Goal: Information Seeking & Learning: Learn about a topic

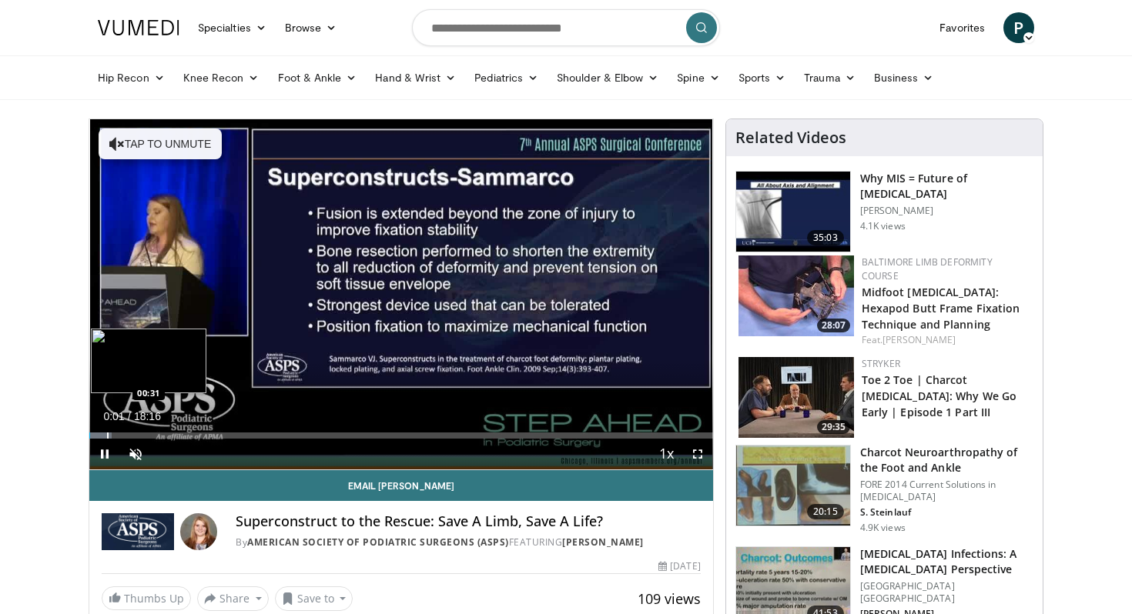
click at [106, 433] on div "Progress Bar" at bounding box center [100, 436] width 22 height 6
click at [136, 457] on span "Video Player" at bounding box center [135, 454] width 31 height 31
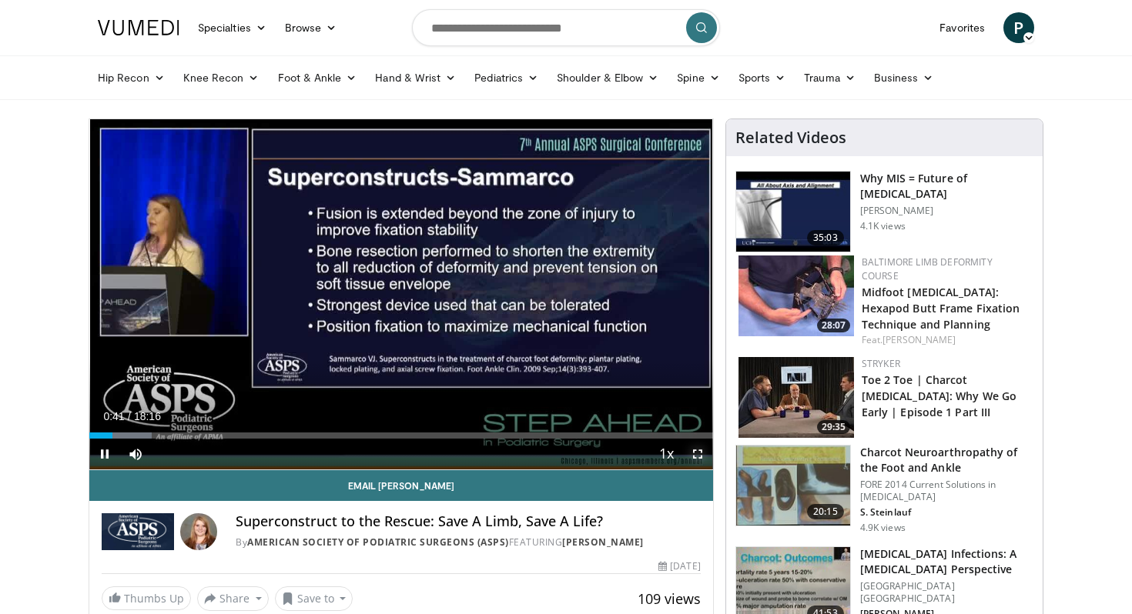
click at [698, 453] on span "Video Player" at bounding box center [697, 454] width 31 height 31
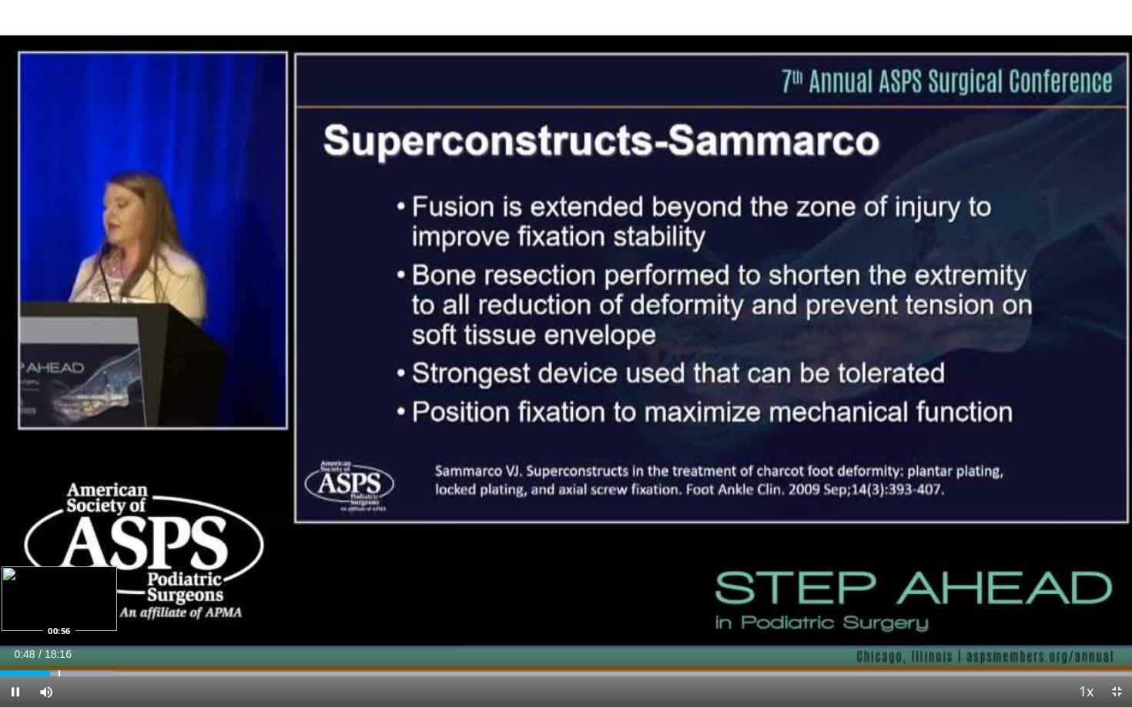
click at [59, 614] on div "Progress Bar" at bounding box center [60, 674] width 2 height 6
click at [79, 614] on div "Loaded : 11.76% 01:09 01:17" at bounding box center [566, 674] width 1132 height 6
click at [90, 614] on div "Progress Bar" at bounding box center [91, 674] width 2 height 6
click at [107, 614] on div "Progress Bar" at bounding box center [108, 674] width 2 height 6
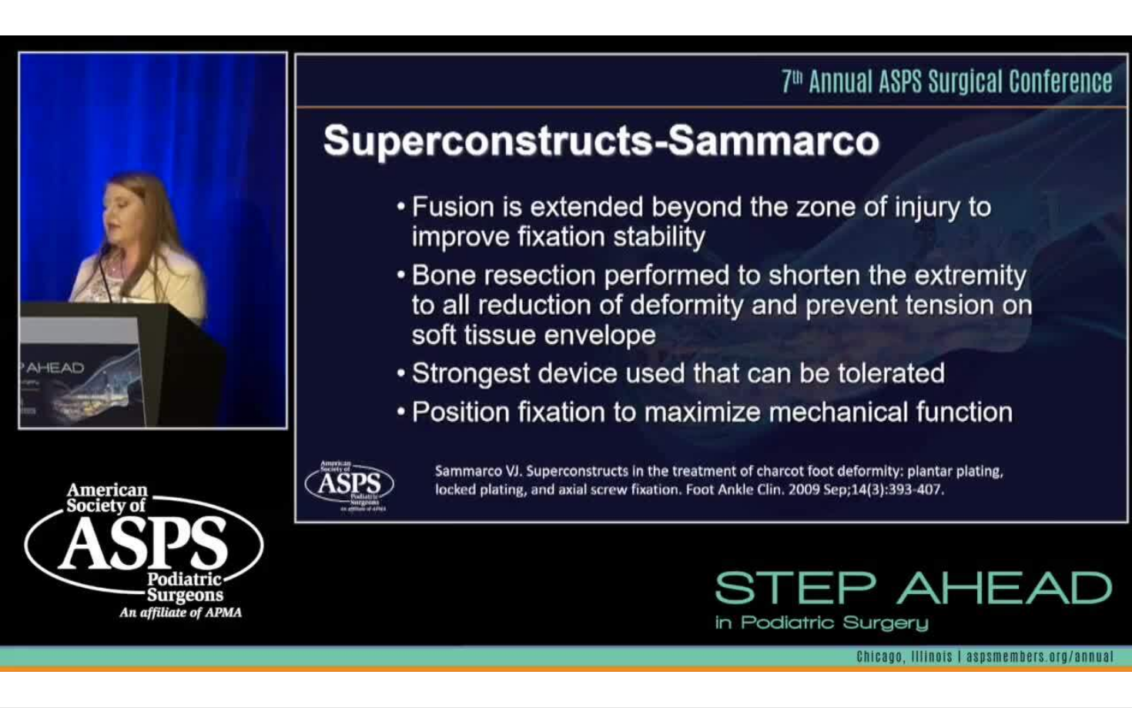
click at [125, 614] on div "10 seconds Tap to unmute" at bounding box center [566, 354] width 1132 height 708
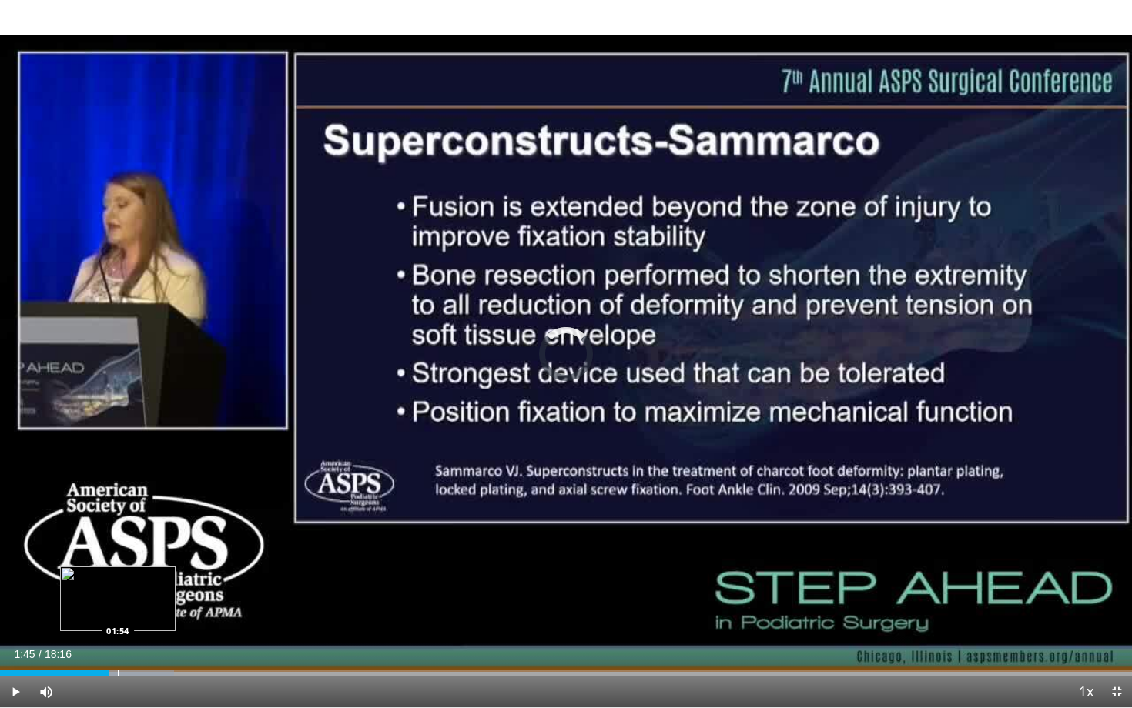
click at [118, 614] on div "Progress Bar" at bounding box center [119, 674] width 2 height 6
click at [133, 614] on div "Progress Bar" at bounding box center [134, 674] width 2 height 6
click at [148, 614] on div "Progress Bar" at bounding box center [149, 674] width 2 height 6
click at [164, 614] on div "Loaded : 19.00% 02:39 02:39" at bounding box center [566, 669] width 1132 height 15
click at [202, 614] on div "Loaded : 20.09% 02:39 03:14" at bounding box center [566, 669] width 1132 height 15
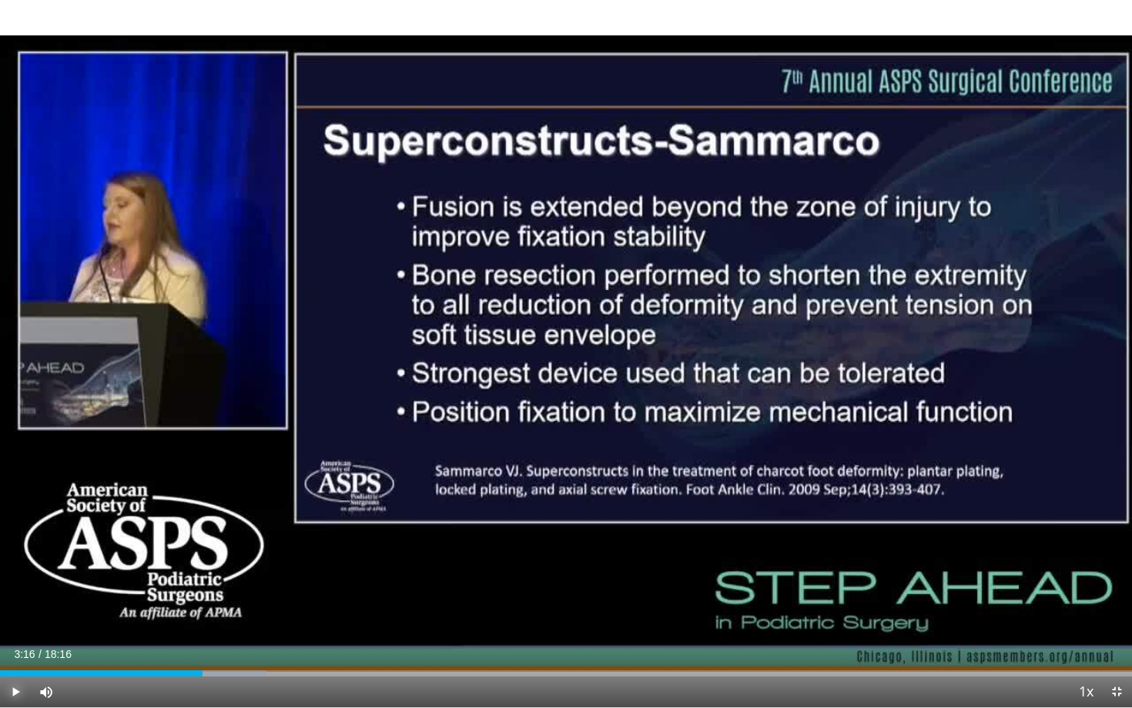
click at [7, 614] on span "Video Player" at bounding box center [15, 692] width 31 height 31
click at [225, 614] on div "Loaded : 24.43% 03:21 03:35" at bounding box center [566, 674] width 1132 height 6
click at [244, 614] on div "Progress Bar" at bounding box center [245, 674] width 2 height 6
click at [274, 614] on div "Progress Bar" at bounding box center [274, 674] width 2 height 6
click at [303, 614] on div "Progress Bar" at bounding box center [304, 674] width 2 height 6
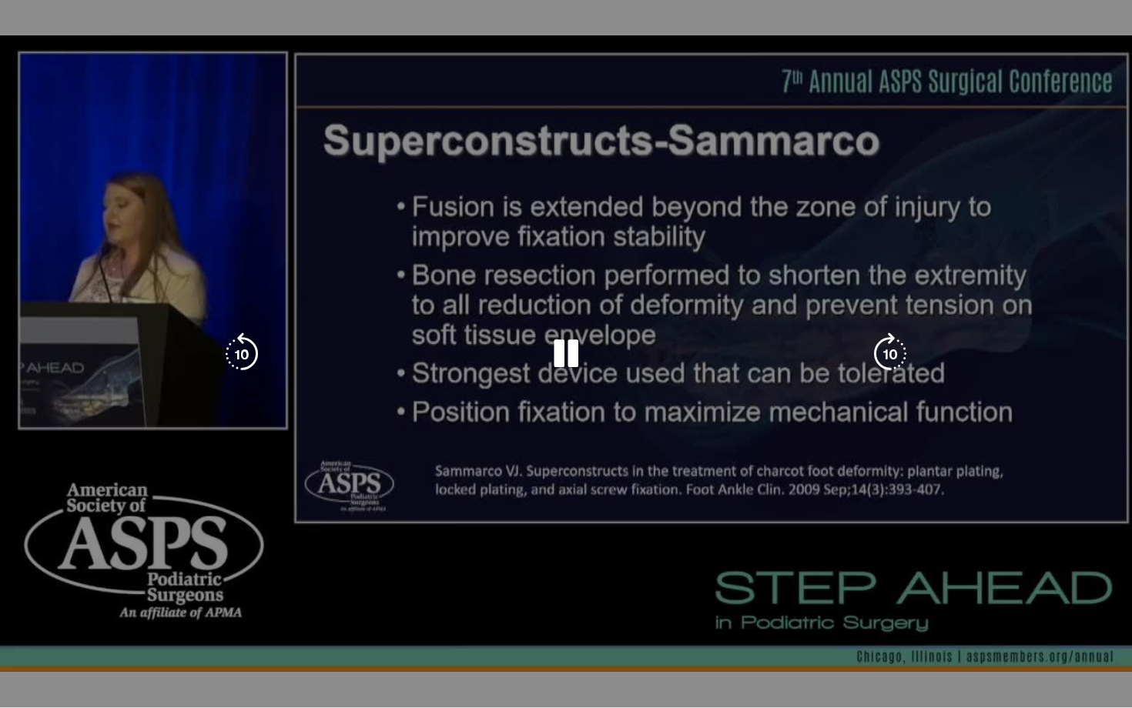
click at [326, 614] on div "10 seconds Tap to unmute" at bounding box center [566, 354] width 1132 height 708
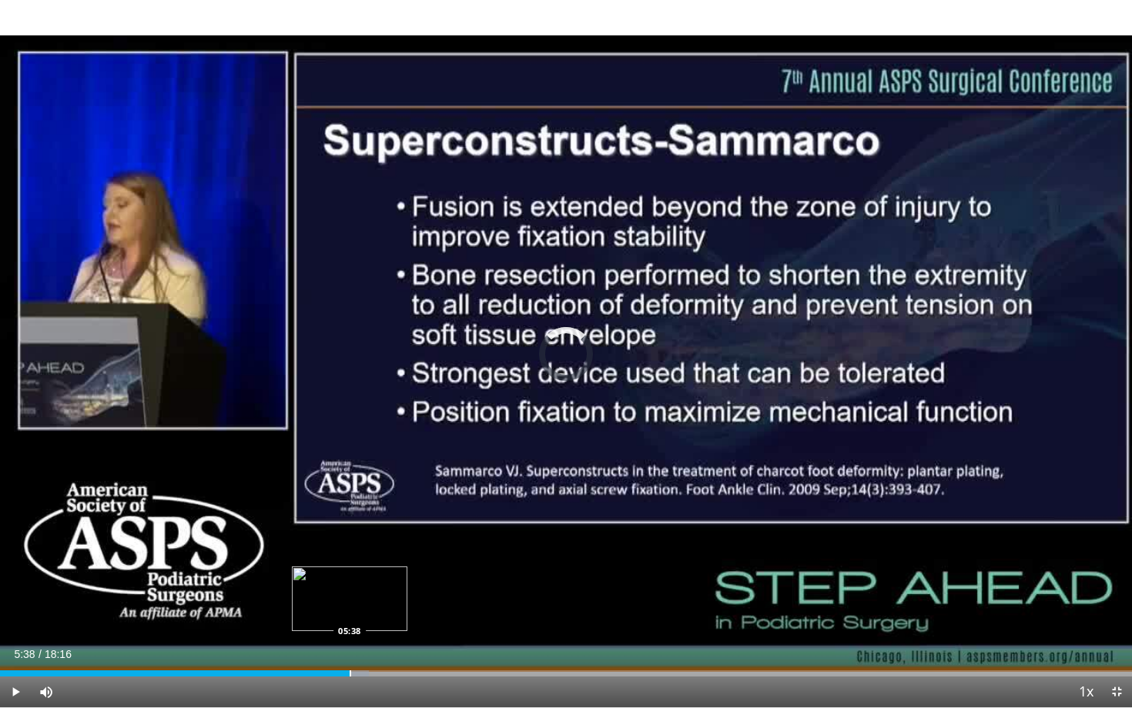
click at [350, 614] on div "Progress Bar" at bounding box center [351, 674] width 2 height 6
click at [375, 614] on div "Loaded : 36.53% 05:38 06:03" at bounding box center [566, 669] width 1132 height 15
click at [403, 614] on div "Loaded : 37.44% 06:29 06:29" at bounding box center [566, 669] width 1132 height 15
click at [427, 614] on div "Loaded : 41.09% 06:53 06:53" at bounding box center [566, 669] width 1132 height 15
click at [450, 614] on div "Loaded : 43.43% 06:53 07:15" at bounding box center [566, 669] width 1132 height 15
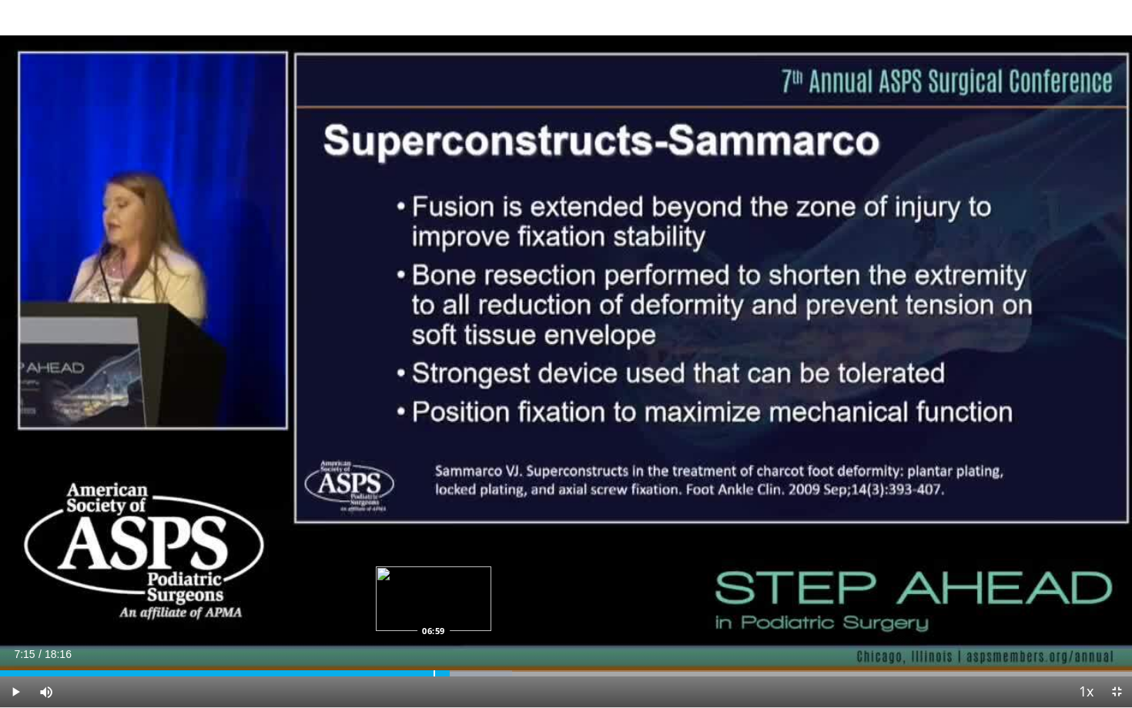
click at [433, 614] on div "Loaded : 45.24% 07:15 06:59" at bounding box center [566, 669] width 1132 height 15
click at [418, 614] on div "Loaded : 45.24% 06:59 06:45" at bounding box center [566, 669] width 1132 height 15
click at [437, 614] on div "Progress Bar" at bounding box center [438, 674] width 2 height 6
click at [458, 614] on div "Progress Bar" at bounding box center [459, 674] width 2 height 6
click at [470, 614] on div "Loaded : 46.15% 07:34 07:34" at bounding box center [566, 669] width 1132 height 15
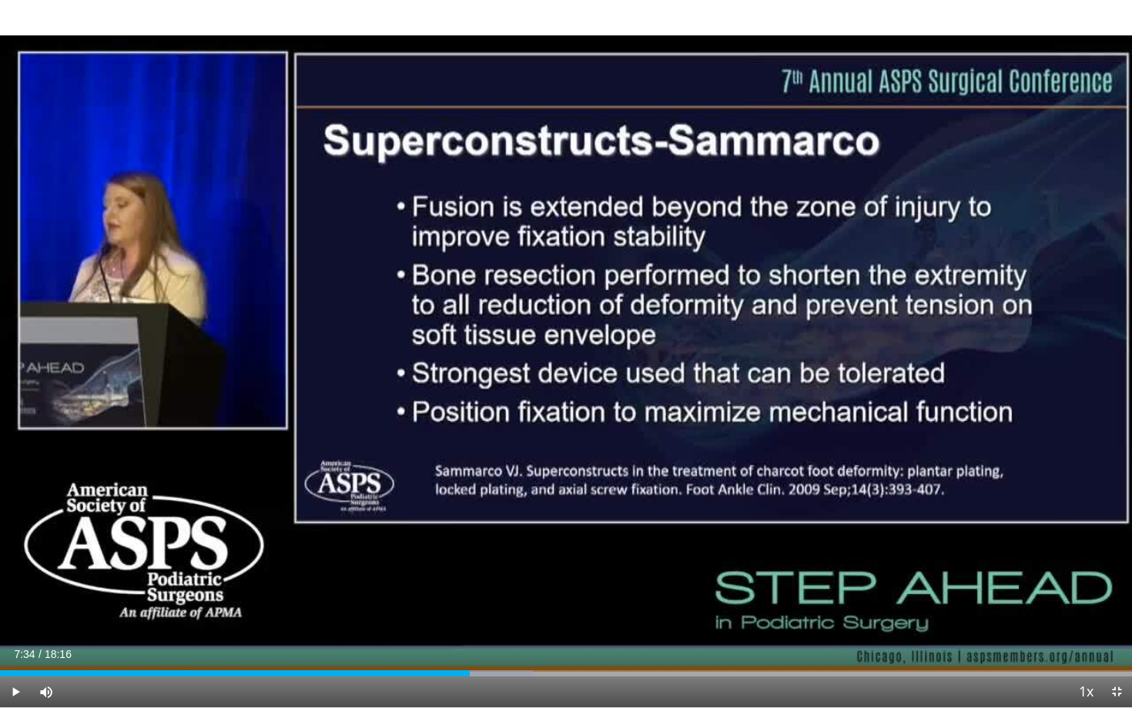
click at [490, 614] on div "Progress Bar" at bounding box center [491, 674] width 2 height 6
click at [476, 614] on div "Progress Bar" at bounding box center [477, 674] width 2 height 6
click at [467, 614] on div "Loaded : 48.86% 07:32 07:33" at bounding box center [566, 674] width 1132 height 6
click at [17, 614] on span "Video Player" at bounding box center [15, 692] width 31 height 31
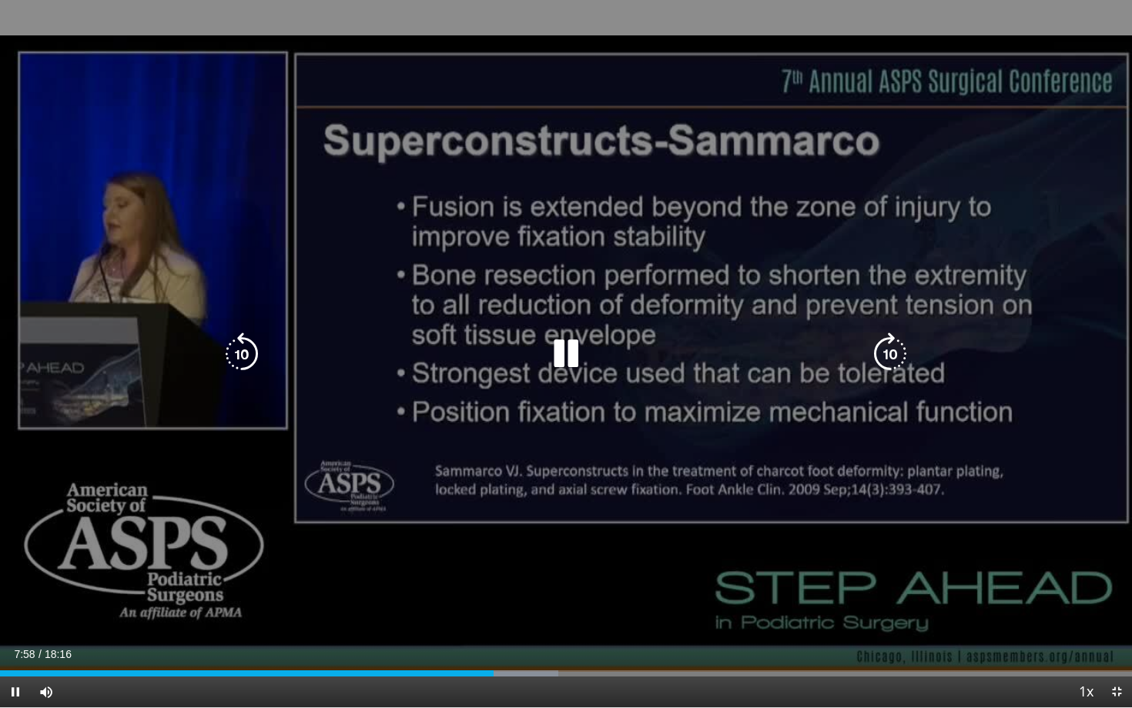
click at [994, 433] on div "10 seconds Tap to unmute" at bounding box center [566, 354] width 1132 height 708
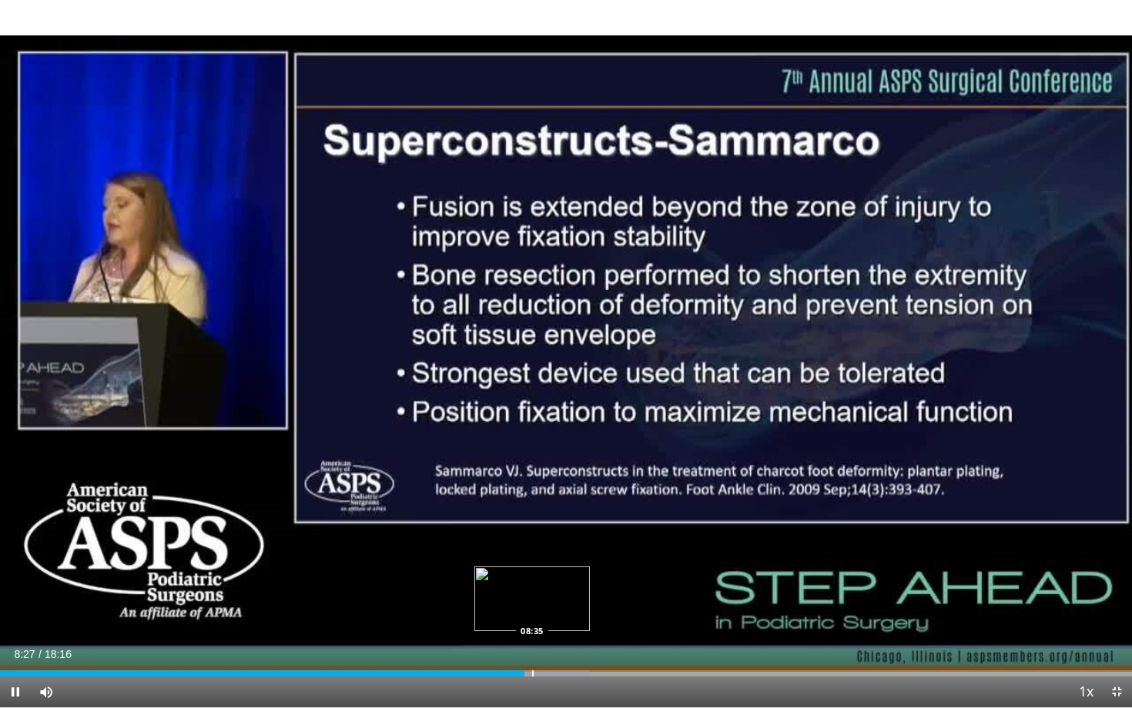
click at [532, 614] on div "Progress Bar" at bounding box center [533, 674] width 2 height 6
click at [546, 614] on div "Progress Bar" at bounding box center [547, 674] width 2 height 6
click at [561, 614] on div "Progress Bar" at bounding box center [562, 674] width 2 height 6
click at [574, 614] on div "Progress Bar" at bounding box center [575, 674] width 2 height 6
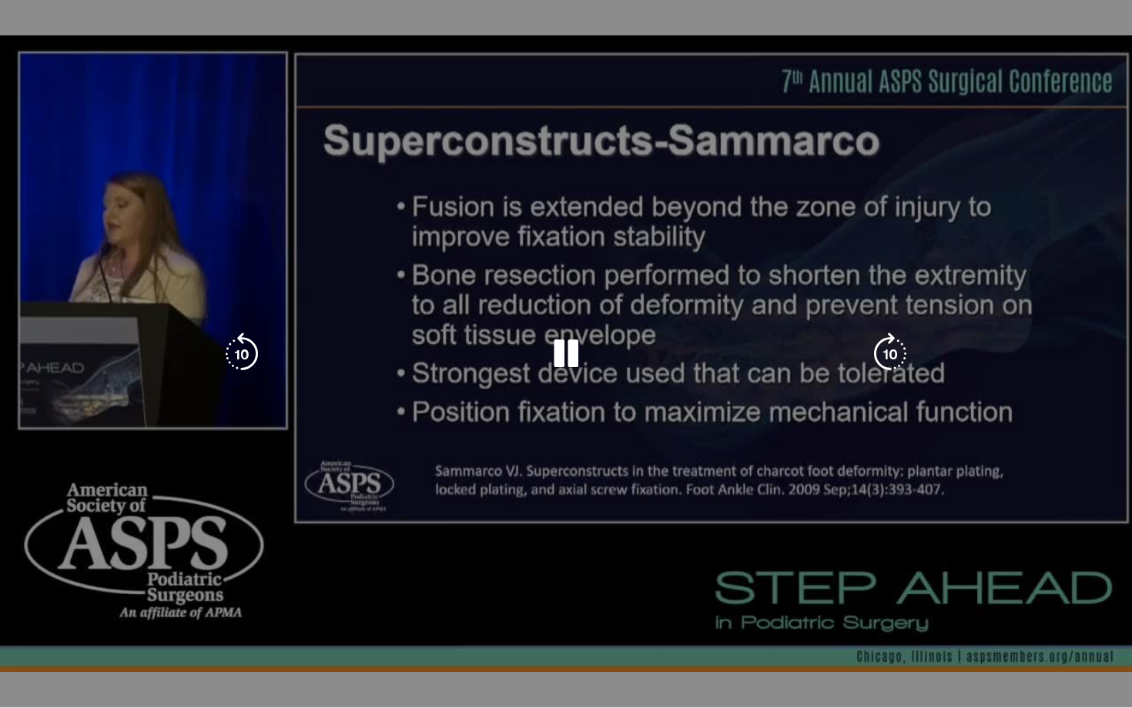
click at [591, 614] on video-js "**********" at bounding box center [566, 354] width 1132 height 708
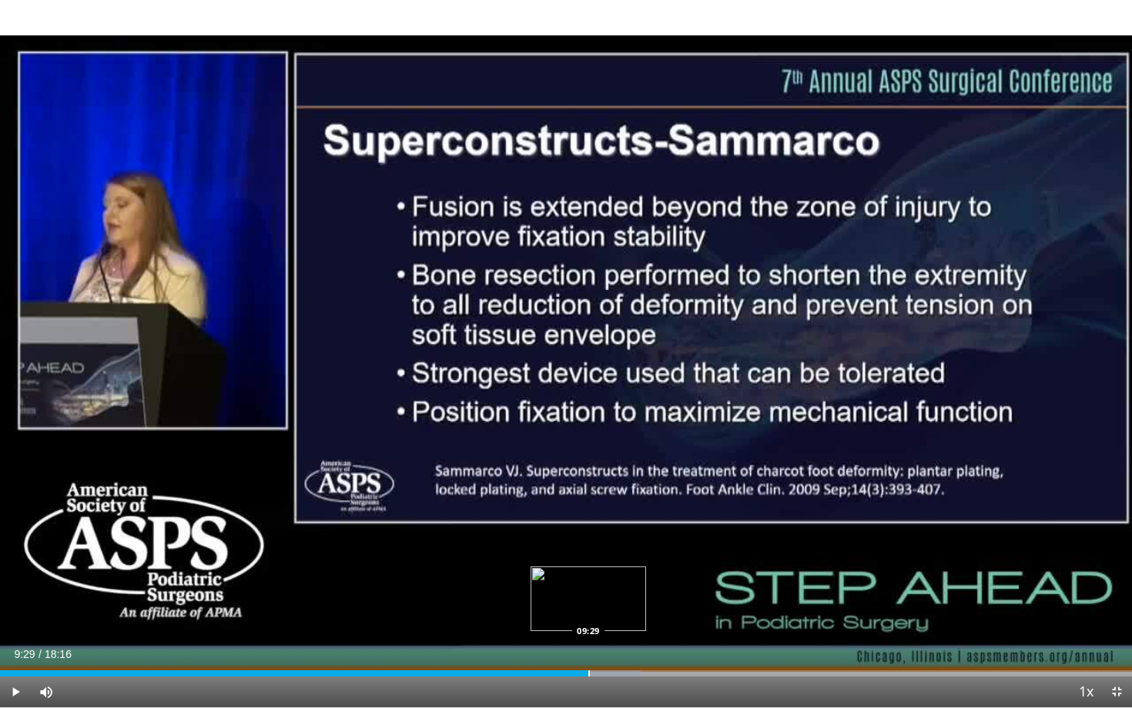
click at [588, 614] on div "Progress Bar" at bounding box center [589, 674] width 2 height 6
click at [601, 614] on div "Loaded : 57.91% 09:32 09:43" at bounding box center [566, 669] width 1132 height 15
click at [623, 614] on div "Loaded : 58.82% 09:43 10:03" at bounding box center [566, 669] width 1132 height 15
click at [644, 614] on div "Progress Bar" at bounding box center [645, 674] width 2 height 6
click at [666, 614] on div "Progress Bar" at bounding box center [667, 674] width 2 height 6
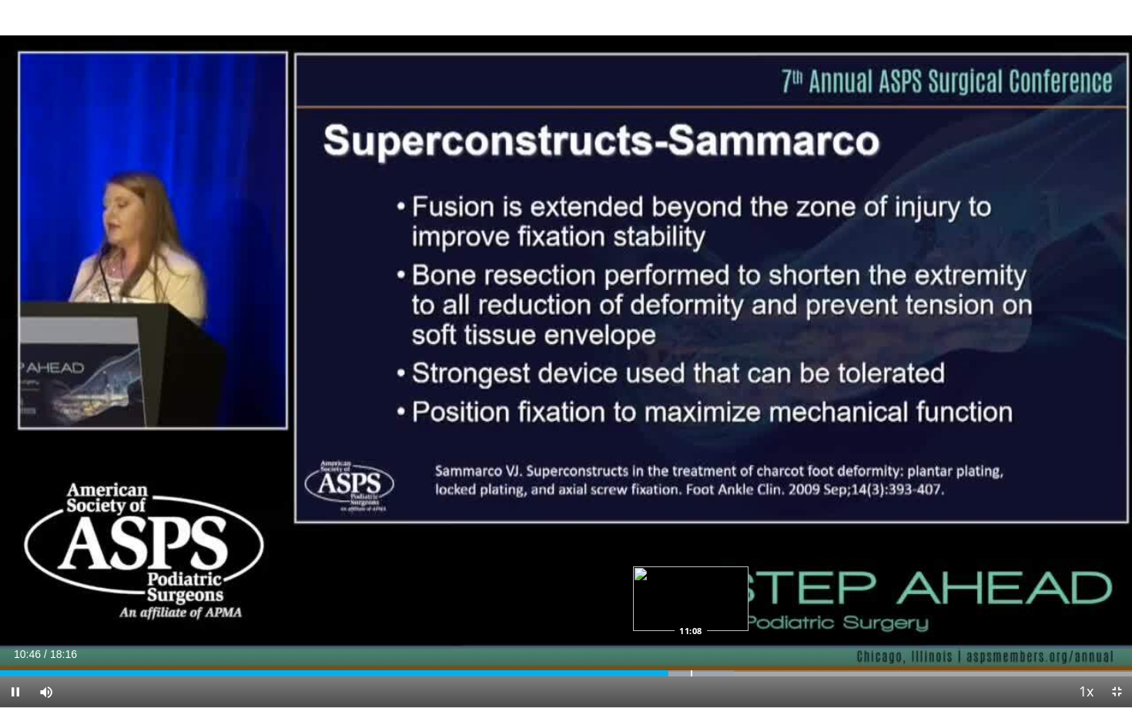
click at [691, 614] on div "Progress Bar" at bounding box center [692, 674] width 2 height 6
click at [713, 614] on div "Progress Bar" at bounding box center [714, 674] width 2 height 6
click at [731, 614] on div "Progress Bar" at bounding box center [732, 674] width 2 height 6
click at [749, 614] on div "Progress Bar" at bounding box center [750, 674] width 2 height 6
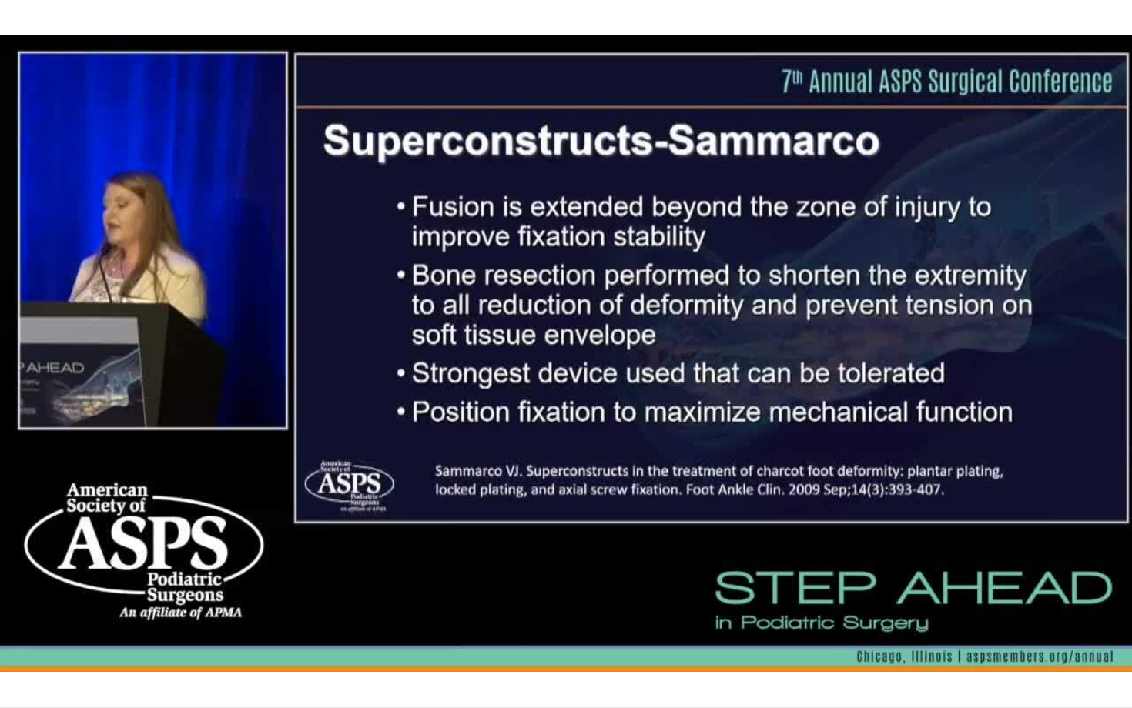
click at [776, 614] on video-js "**********" at bounding box center [566, 354] width 1132 height 708
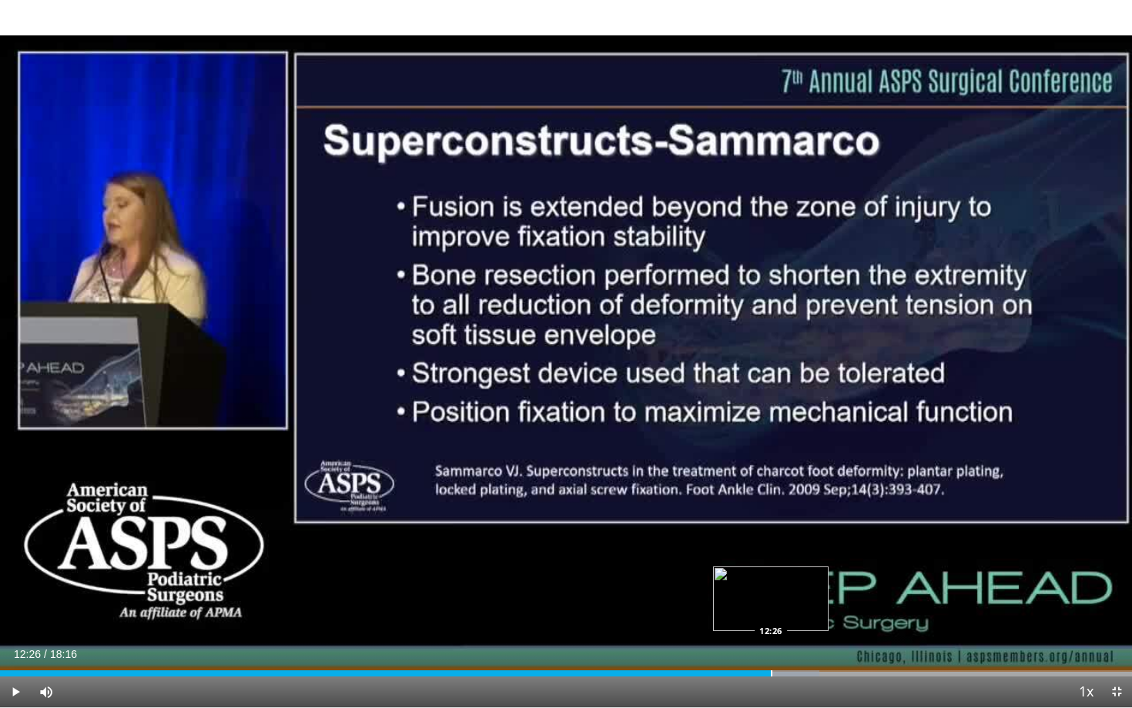
click at [771, 614] on div "Progress Bar" at bounding box center [772, 674] width 2 height 6
click at [791, 614] on div "Progress Bar" at bounding box center [792, 674] width 2 height 6
click at [835, 614] on div "Progress Bar" at bounding box center [836, 674] width 2 height 6
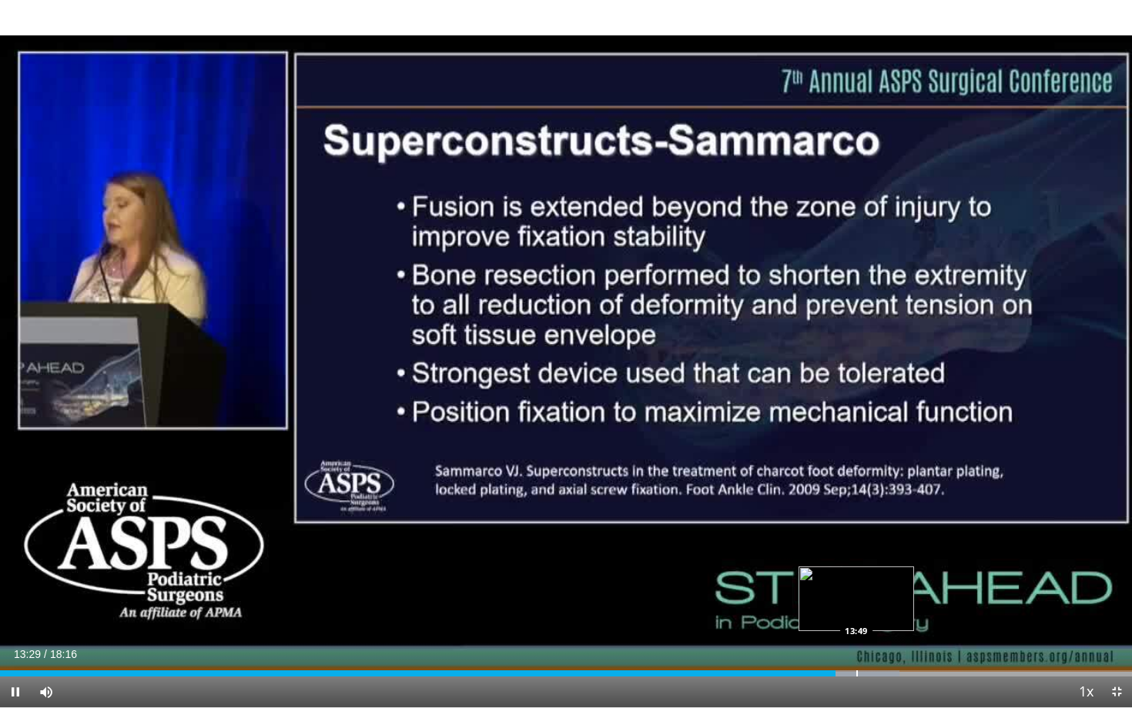
click at [856, 614] on div "Progress Bar" at bounding box center [857, 674] width 2 height 6
click at [888, 614] on div "Loaded : 81.28% 13:50 14:19" at bounding box center [566, 669] width 1132 height 15
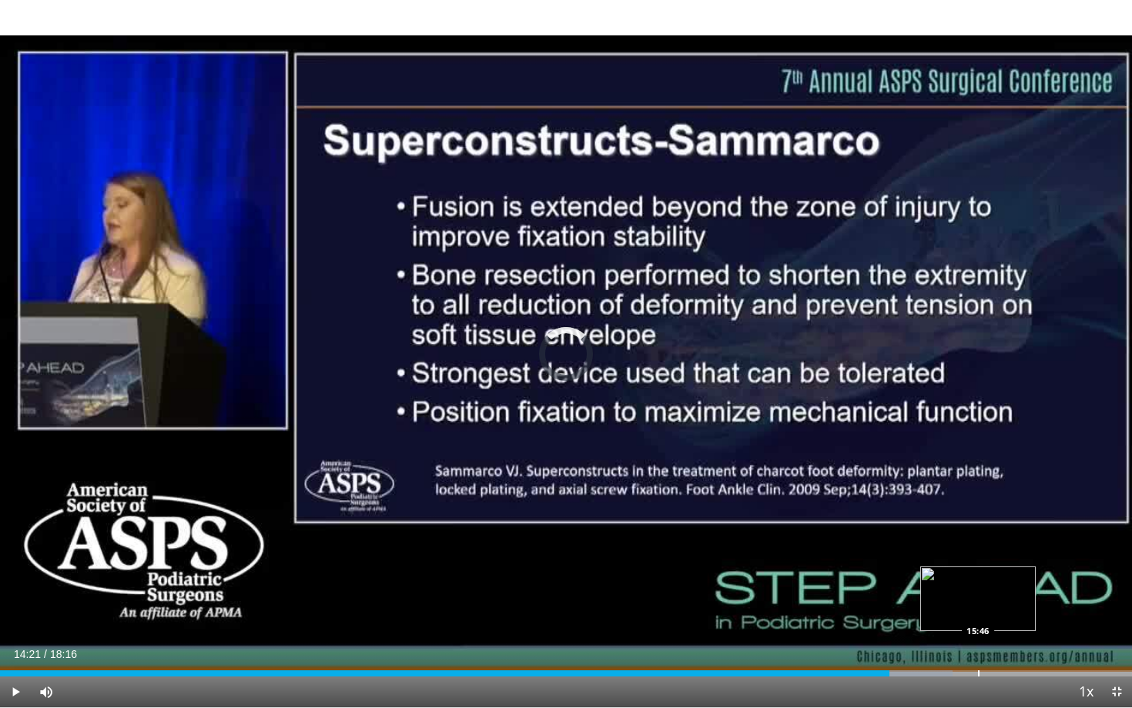
click at [978, 614] on div "Progress Bar" at bounding box center [979, 674] width 2 height 6
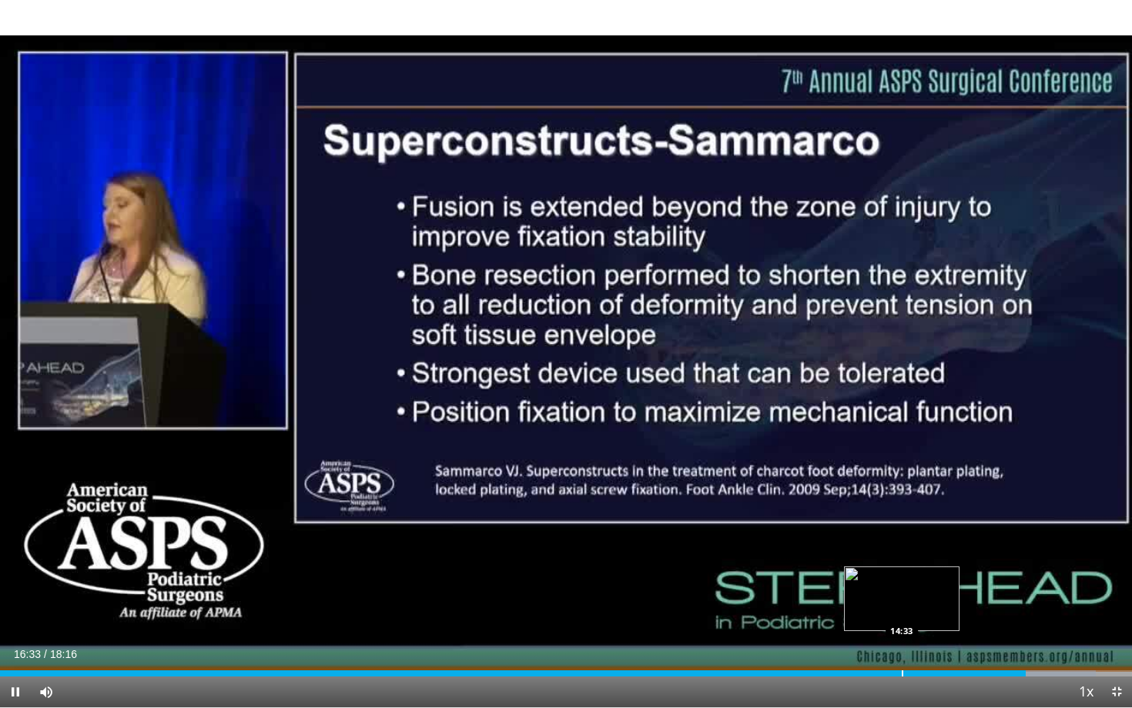
click at [901, 614] on div "Loaded : 96.80% 16:33 14:33" at bounding box center [566, 669] width 1132 height 15
click at [862, 614] on div "Progress Bar" at bounding box center [863, 674] width 2 height 6
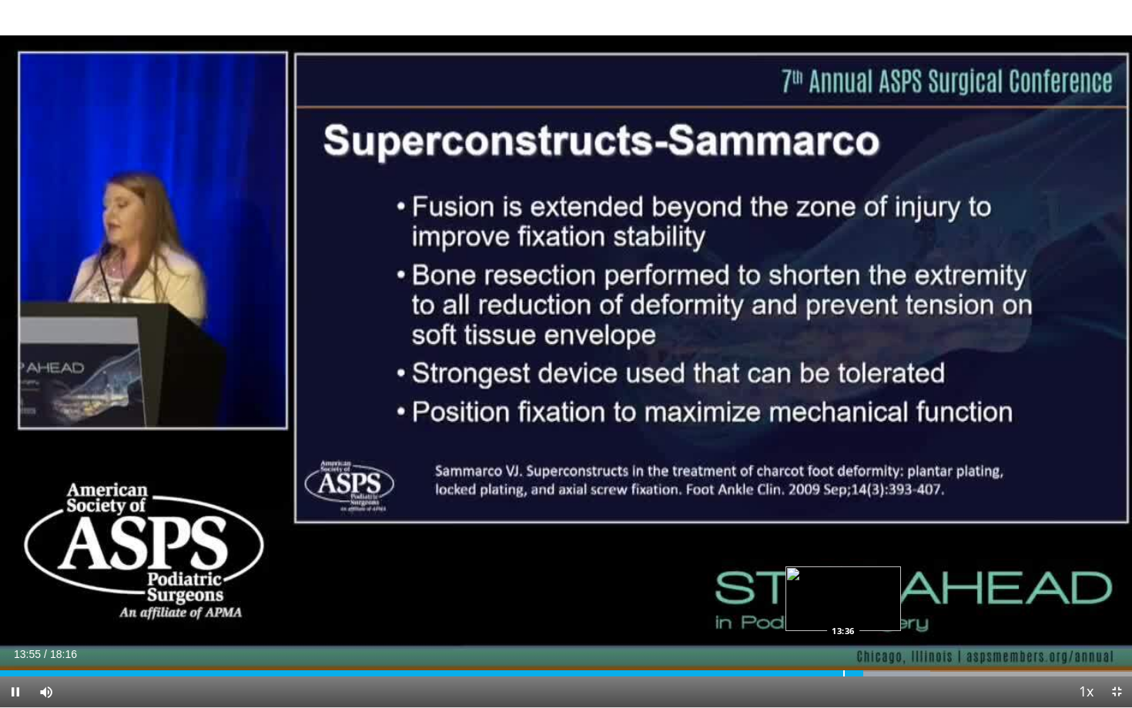
click at [843, 614] on div "Progress Bar" at bounding box center [844, 674] width 2 height 6
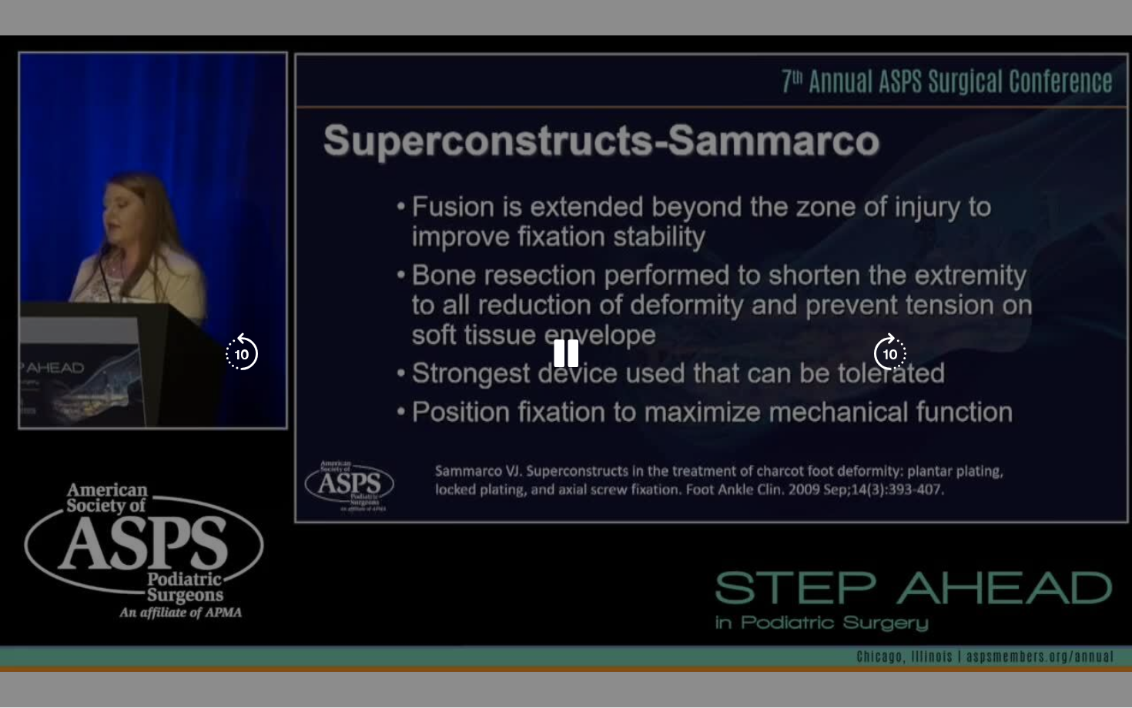
click at [818, 614] on video-js "**********" at bounding box center [566, 354] width 1132 height 708
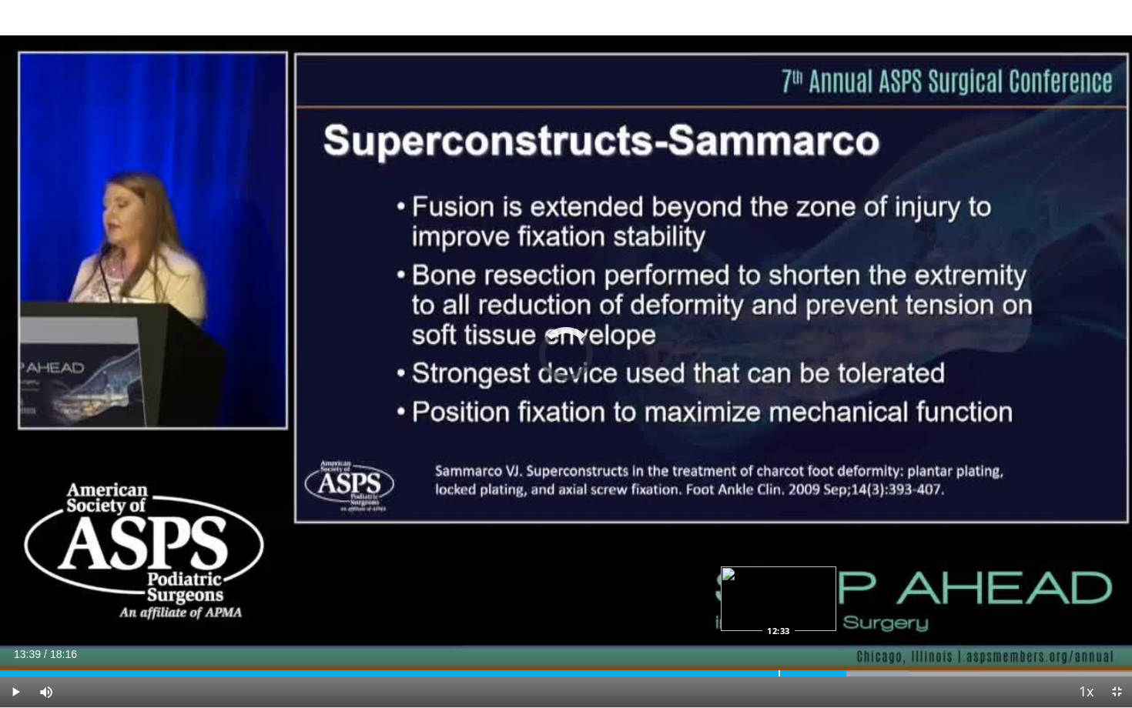
click at [778, 614] on div "Progress Bar" at bounding box center [779, 674] width 2 height 6
click at [833, 614] on div "Progress Bar" at bounding box center [834, 674] width 2 height 6
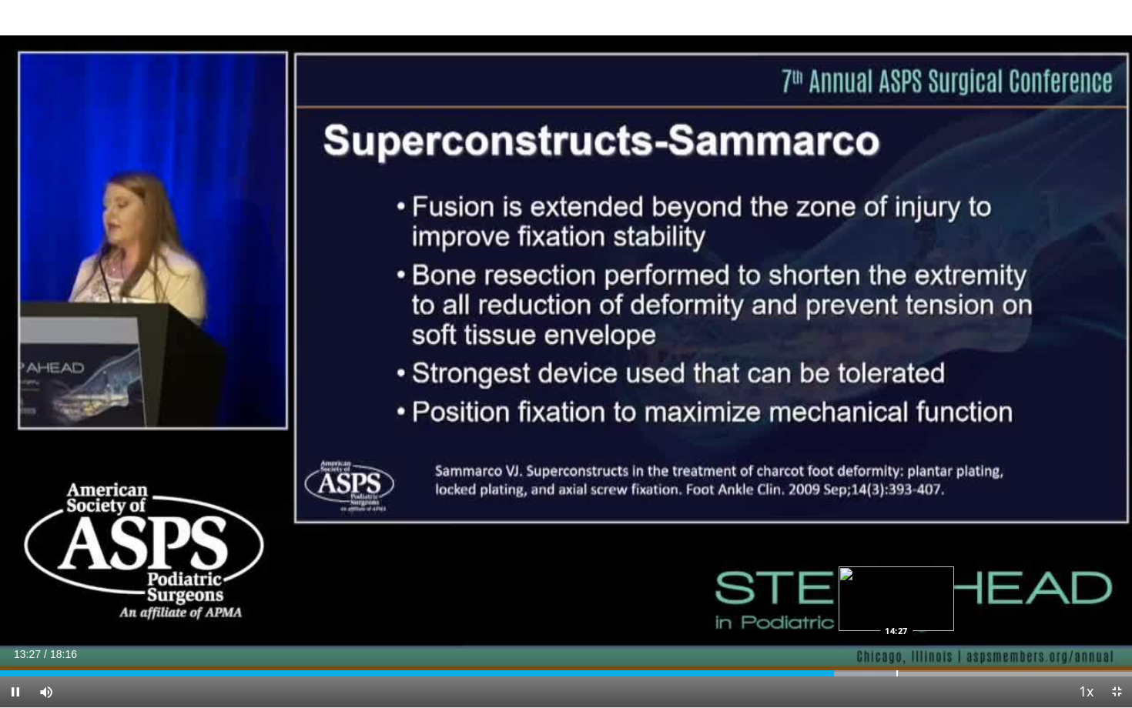
click at [896, 614] on div "Progress Bar" at bounding box center [897, 674] width 2 height 6
click at [935, 614] on div "Progress Bar" at bounding box center [936, 674] width 2 height 6
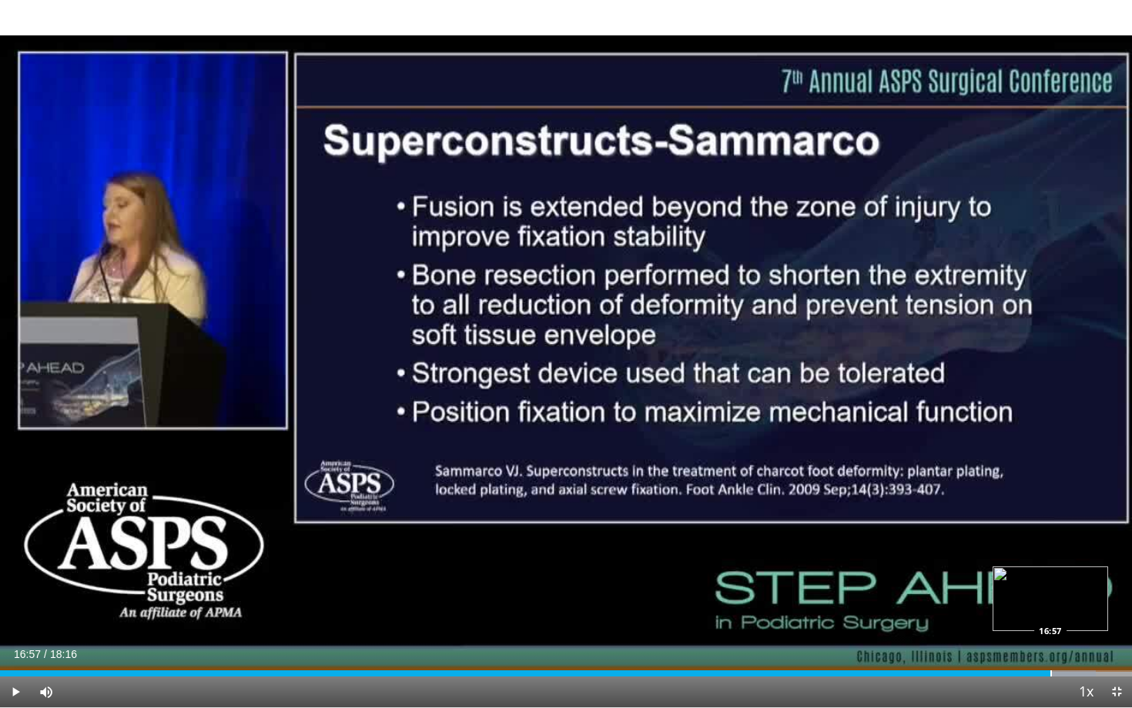
click at [1050, 614] on div "Progress Bar" at bounding box center [1051, 674] width 2 height 6
click at [1076, 614] on div "Loaded : 98.63% 17:22 17:22" at bounding box center [566, 669] width 1132 height 15
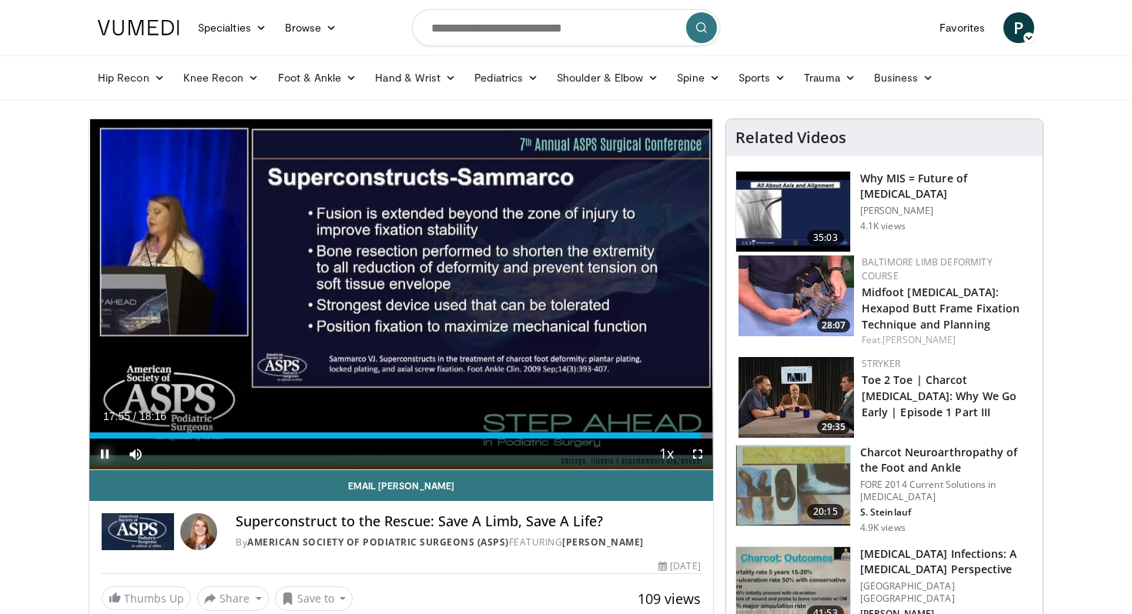
click at [104, 454] on span "Video Player" at bounding box center [104, 454] width 31 height 31
click at [443, 37] on input "Search topics, interventions" at bounding box center [566, 27] width 308 height 37
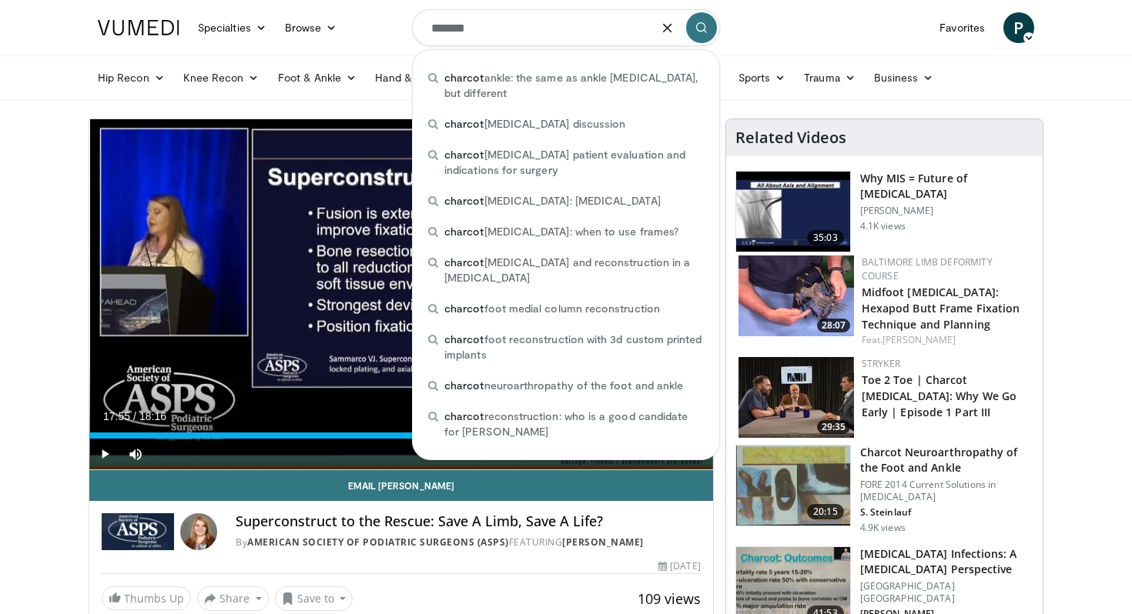
type input "*******"
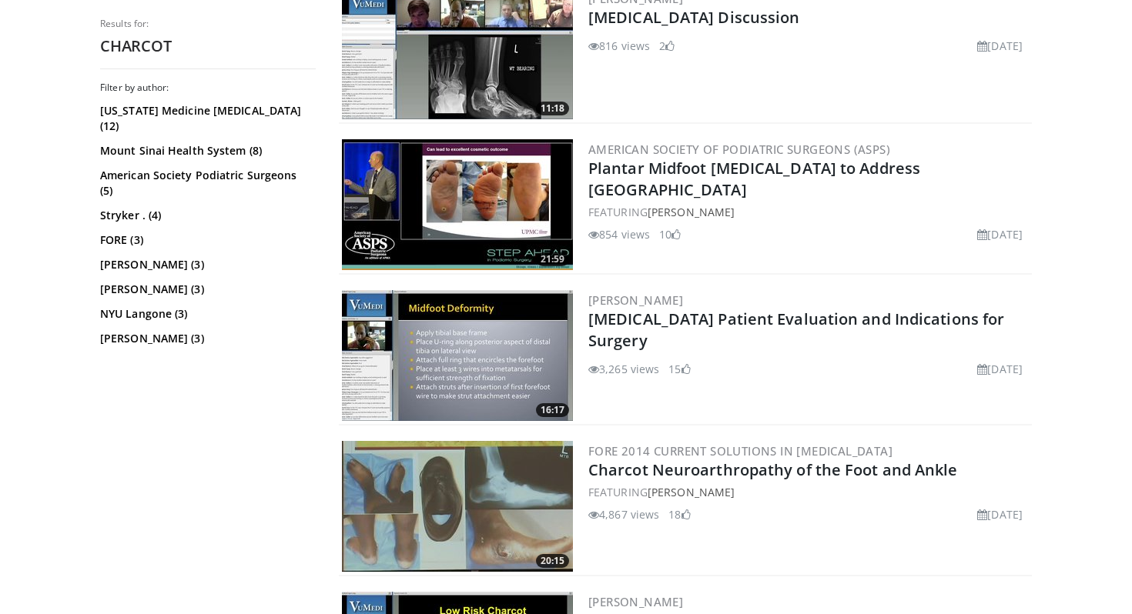
scroll to position [2310, 0]
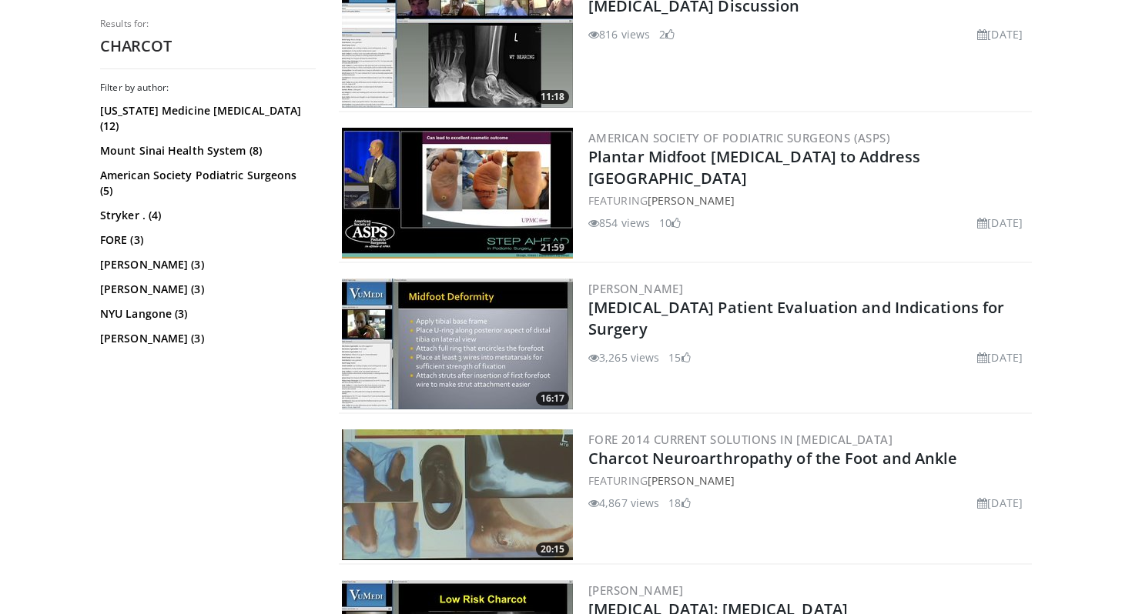
click at [473, 196] on img at bounding box center [457, 193] width 231 height 131
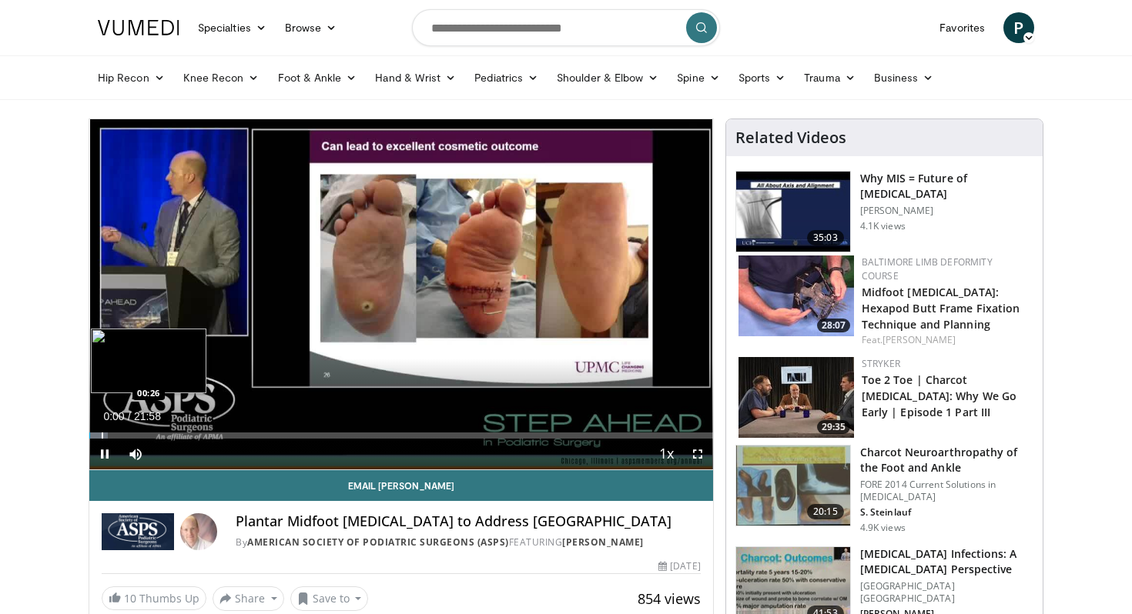
click at [102, 433] on div "Progress Bar" at bounding box center [103, 436] width 2 height 6
click at [117, 436] on div "Progress Bar" at bounding box center [116, 436] width 2 height 6
click at [169, 450] on div "35%" at bounding box center [177, 454] width 54 height 31
click at [160, 456] on div "12%" at bounding box center [177, 453] width 44 height 5
click at [131, 433] on div "Progress Bar" at bounding box center [132, 436] width 2 height 6
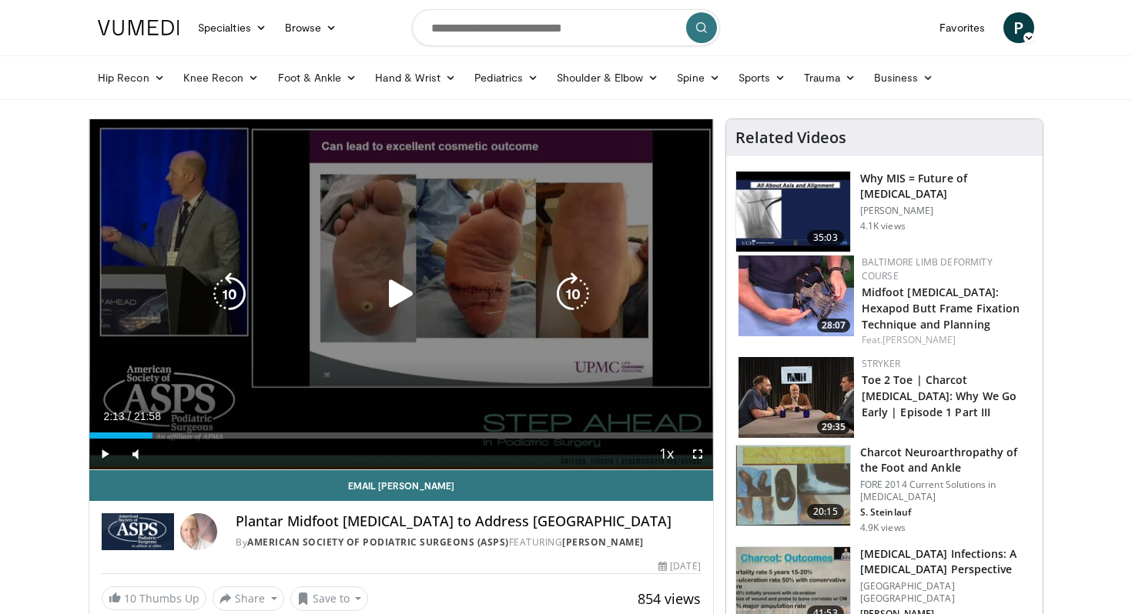
click at [152, 433] on div "Loaded : 0.00% 02:13 01:27" at bounding box center [401, 436] width 624 height 6
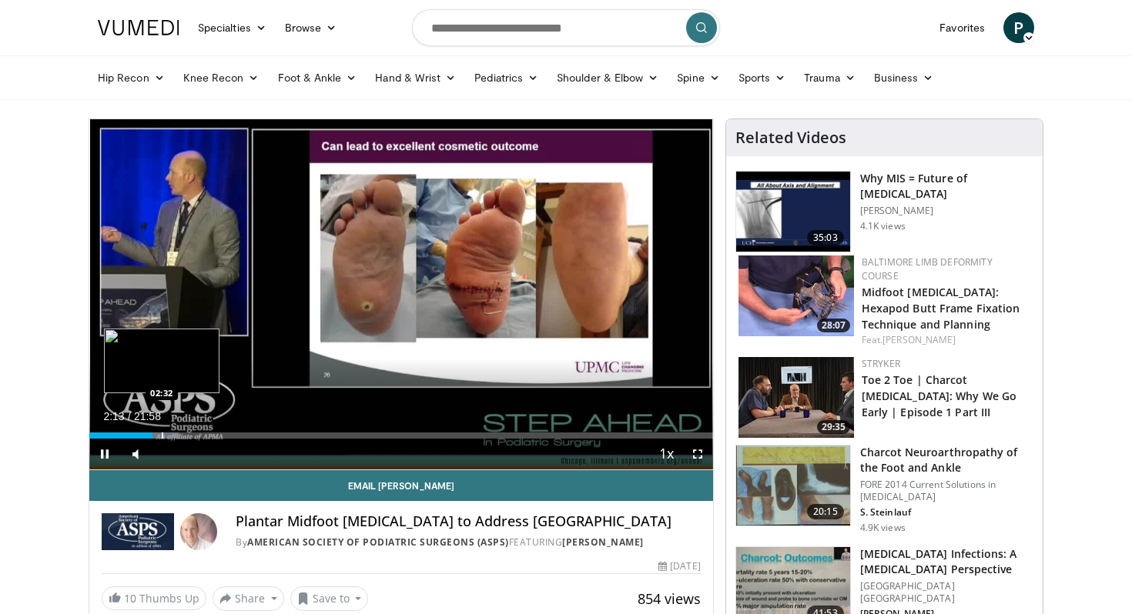
click at [162, 436] on div "Progress Bar" at bounding box center [163, 436] width 2 height 6
click at [181, 436] on div "Progress Bar" at bounding box center [181, 436] width 2 height 6
click at [193, 436] on div "Progress Bar" at bounding box center [193, 436] width 2 height 6
click at [193, 436] on div "Progress Bar" at bounding box center [194, 436] width 2 height 6
click at [166, 455] on div "26%" at bounding box center [177, 453] width 44 height 5
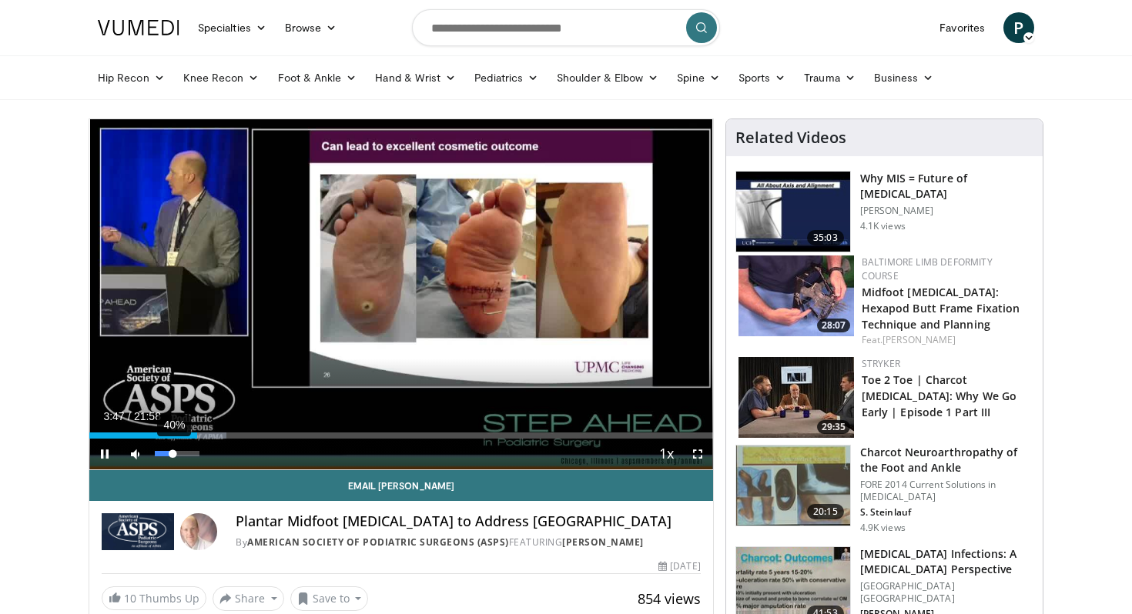
click at [172, 455] on div "40%" at bounding box center [177, 453] width 44 height 5
click at [219, 433] on video-js "**********" at bounding box center [401, 294] width 624 height 351
click at [229, 433] on div "Progress Bar" at bounding box center [230, 436] width 2 height 6
click at [237, 435] on div "Progress Bar" at bounding box center [238, 436] width 2 height 6
click at [254, 435] on div "Progress Bar" at bounding box center [254, 436] width 2 height 6
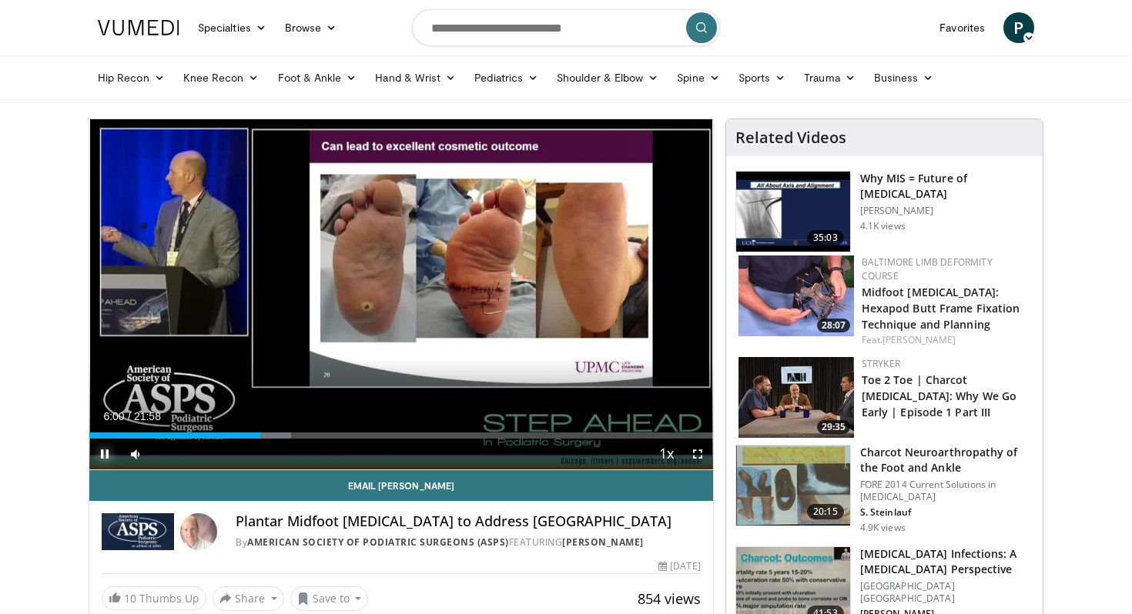
click at [102, 459] on span "Video Player" at bounding box center [104, 454] width 31 height 31
